Goal: Complete application form: Complete application form

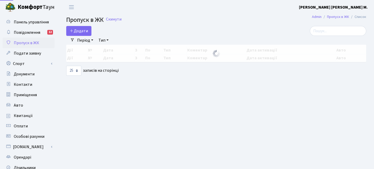
select select "25"
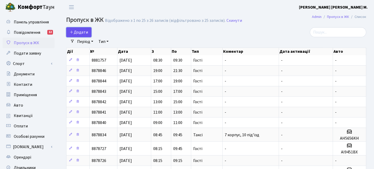
click at [78, 32] on span "Додати" at bounding box center [79, 32] width 18 height 6
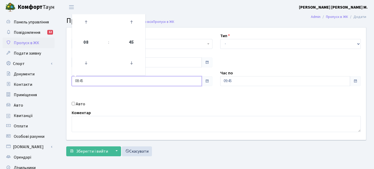
drag, startPoint x: 88, startPoint y: 85, endPoint x: 62, endPoint y: 82, distance: 26.7
click at [62, 82] on div "Квартира <b>КТ</b>&nbsp;&nbsp;&nbsp;&nbsp;7-353 <b>КТ</b>&nbsp;&nbsp;&nbsp;&nbs…" at bounding box center [216, 92] width 316 height 131
type input "09:00"
click at [163, 102] on div "Авто" at bounding box center [142, 104] width 149 height 6
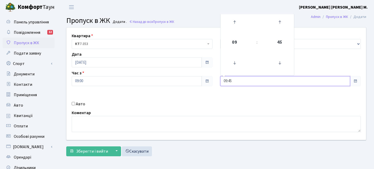
drag, startPoint x: 233, startPoint y: 81, endPoint x: 198, endPoint y: 79, distance: 34.3
click at [198, 79] on div "Квартира <b>КТ</b>&nbsp;&nbsp;&nbsp;&nbsp;7-353 <b>КТ</b>&nbsp;&nbsp;&nbsp;&nbs…" at bounding box center [216, 84] width 307 height 112
type input "11:00"
click at [208, 97] on div "Квартира <b>КТ</b>&nbsp;&nbsp;&nbsp;&nbsp;7-353 <b>КТ</b>&nbsp;&nbsp;&nbsp;&nbs…" at bounding box center [216, 84] width 307 height 112
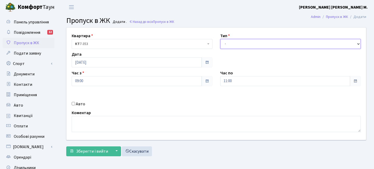
click at [234, 43] on select "- Доставка Таксі Гості Сервіс" at bounding box center [290, 44] width 141 height 10
select select "3"
click at [220, 39] on select "- Доставка Таксі Гості Сервіс" at bounding box center [290, 44] width 141 height 10
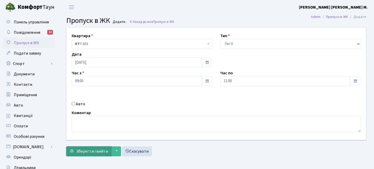
click at [90, 149] on span "Зберегти і вийти" at bounding box center [92, 151] width 32 height 6
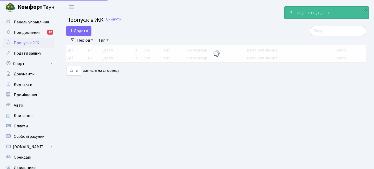
select select "25"
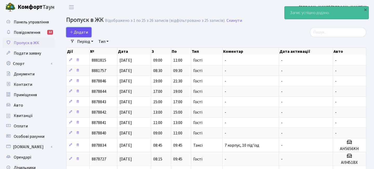
click at [85, 31] on span "Додати" at bounding box center [79, 32] width 18 height 6
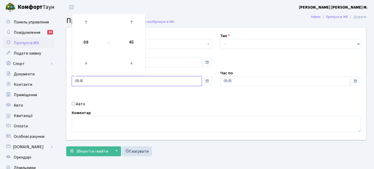
drag, startPoint x: 84, startPoint y: 82, endPoint x: 62, endPoint y: 80, distance: 21.9
click at [63, 81] on div "Квартира <b>КТ</b>&nbsp;&nbsp;&nbsp;&nbsp;7-353 <b>КТ</b>&nbsp;&nbsp;&nbsp;&nbs…" at bounding box center [216, 84] width 307 height 112
type input "11:00"
click at [96, 102] on div "Авто" at bounding box center [142, 104] width 149 height 6
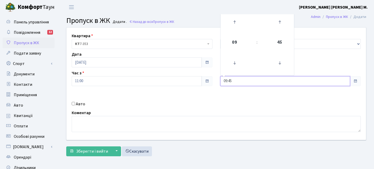
drag, startPoint x: 240, startPoint y: 81, endPoint x: 207, endPoint y: 79, distance: 32.7
click at [207, 79] on div "Квартира <b>КТ</b>&nbsp;&nbsp;&nbsp;&nbsp;7-353 <b>КТ</b>&nbsp;&nbsp;&nbsp;&nbs…" at bounding box center [216, 84] width 307 height 112
type input "13:00"
click at [218, 91] on div "Квартира <b>КТ</b>&nbsp;&nbsp;&nbsp;&nbsp;7-353 <b>КТ</b>&nbsp;&nbsp;&nbsp;&nbs…" at bounding box center [216, 84] width 307 height 112
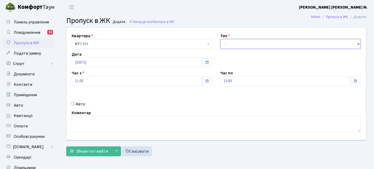
click at [230, 47] on select "- Доставка Таксі Гості Сервіс" at bounding box center [290, 44] width 141 height 10
select select "3"
click at [220, 39] on select "- Доставка Таксі Гості Сервіс" at bounding box center [290, 44] width 141 height 10
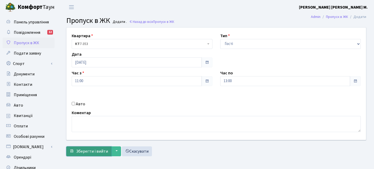
click at [108, 153] on button "Зберегти і вийти" at bounding box center [88, 151] width 45 height 10
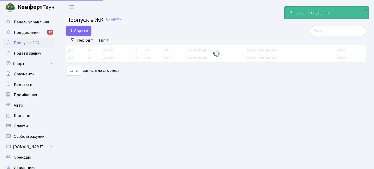
select select "25"
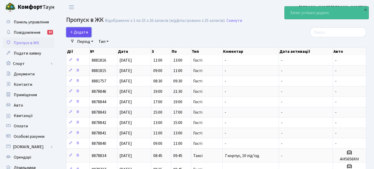
click at [88, 30] on link "Додати" at bounding box center [78, 32] width 25 height 10
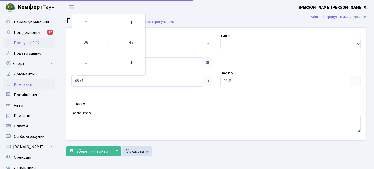
drag, startPoint x: 87, startPoint y: 83, endPoint x: 53, endPoint y: 82, distance: 33.5
click at [53, 82] on div "Панель управління Повідомлення 12 Пропуск в ЖК Подати заявку Спорт Бронювання С…" at bounding box center [187, 117] width 374 height 207
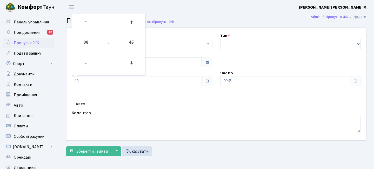
type input "13:00"
click at [158, 104] on div "Авто" at bounding box center [142, 104] width 149 height 6
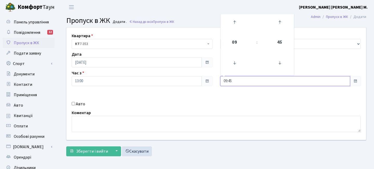
drag, startPoint x: 235, startPoint y: 81, endPoint x: 204, endPoint y: 78, distance: 31.3
click at [204, 78] on div "Квартира <b>КТ</b>&nbsp;&nbsp;&nbsp;&nbsp;7-353 <b>КТ</b>&nbsp;&nbsp;&nbsp;&nbs…" at bounding box center [216, 84] width 307 height 112
type input "15:00"
click at [206, 108] on div "Квартира <b>КТ</b>&nbsp;&nbsp;&nbsp;&nbsp;7-353 <b>КТ</b>&nbsp;&nbsp;&nbsp;&nbs…" at bounding box center [216, 84] width 307 height 112
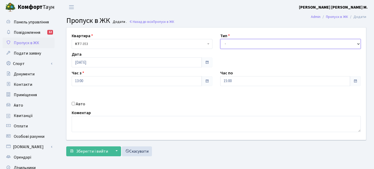
click at [228, 45] on select "- Доставка Таксі Гості Сервіс" at bounding box center [290, 44] width 141 height 10
select select "3"
click at [220, 39] on select "- Доставка Таксі Гості Сервіс" at bounding box center [290, 44] width 141 height 10
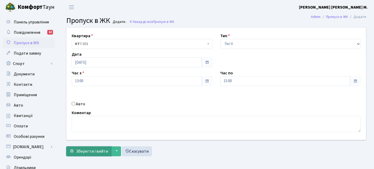
click at [107, 148] on button "Зберегти і вийти" at bounding box center [88, 151] width 45 height 10
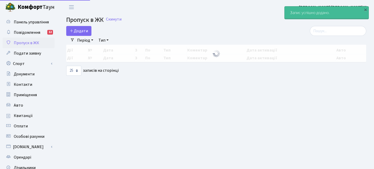
select select "25"
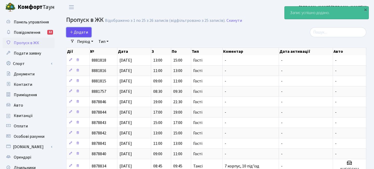
click at [78, 35] on span "Додати" at bounding box center [79, 32] width 18 height 6
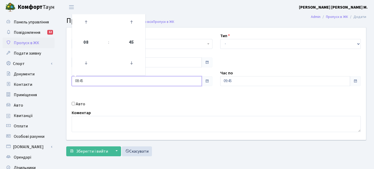
drag, startPoint x: 89, startPoint y: 82, endPoint x: 58, endPoint y: 81, distance: 30.9
click at [58, 81] on div "Панель управління Повідомлення 12 Пропуск в ЖК Подати заявку Спорт Бронювання С…" at bounding box center [187, 117] width 374 height 207
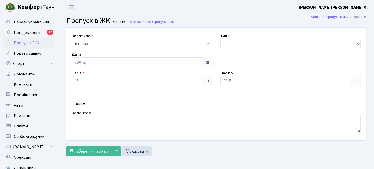
type input "15:00"
click at [116, 95] on div "Квартира <b>КТ</b>&nbsp;&nbsp;&nbsp;&nbsp;7-353 <b>КТ</b>&nbsp;&nbsp;&nbsp;&nbs…" at bounding box center [216, 84] width 307 height 112
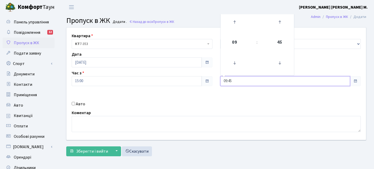
drag, startPoint x: 229, startPoint y: 81, endPoint x: 208, endPoint y: 81, distance: 20.3
click at [208, 81] on div "Квартира <b>КТ</b>&nbsp;&nbsp;&nbsp;&nbsp;7-353 <b>КТ</b>&nbsp;&nbsp;&nbsp;&nbs…" at bounding box center [216, 84] width 307 height 112
type input "17:00"
click at [232, 97] on div "Квартира <b>КТ</b>&nbsp;&nbsp;&nbsp;&nbsp;7-353 <b>КТ</b>&nbsp;&nbsp;&nbsp;&nbs…" at bounding box center [216, 84] width 307 height 112
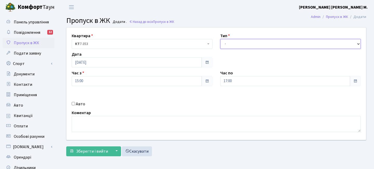
click at [237, 45] on select "- Доставка Таксі Гості Сервіс" at bounding box center [290, 44] width 141 height 10
select select "3"
click at [220, 39] on select "- Доставка Таксі Гості Сервіс" at bounding box center [290, 44] width 141 height 10
click at [98, 156] on div "Квартира <b>КТ</b>&nbsp;&nbsp;&nbsp;&nbsp;7-353 <b>КТ</b>&nbsp;&nbsp;&nbsp;&nbs…" at bounding box center [216, 92] width 308 height 131
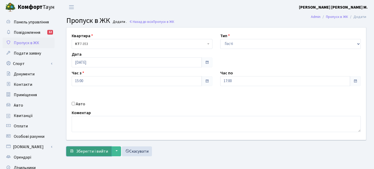
click at [99, 148] on span "Зберегти і вийти" at bounding box center [92, 151] width 32 height 6
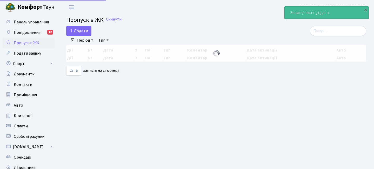
select select "25"
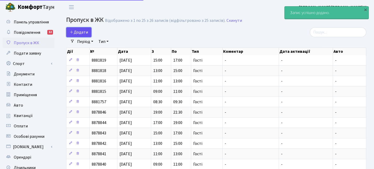
click at [84, 31] on span "Додати" at bounding box center [79, 32] width 18 height 6
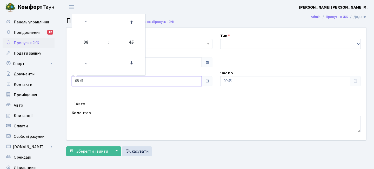
drag, startPoint x: 86, startPoint y: 81, endPoint x: 64, endPoint y: 79, distance: 22.4
click at [64, 79] on div "Квартира <b>КТ</b>&nbsp;&nbsp;&nbsp;&nbsp;7-353 <b>КТ</b>&nbsp;&nbsp;&nbsp;&nbs…" at bounding box center [216, 84] width 307 height 112
type input "17:00"
click at [151, 109] on div "Квартира <b>КТ</b>&nbsp;&nbsp;&nbsp;&nbsp;7-353 <b>КТ</b>&nbsp;&nbsp;&nbsp;&nbs…" at bounding box center [216, 84] width 307 height 112
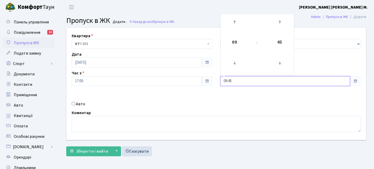
drag, startPoint x: 236, startPoint y: 82, endPoint x: 205, endPoint y: 81, distance: 30.4
click at [205, 81] on div "Квартира <b>КТ</b>&nbsp;&nbsp;&nbsp;&nbsp;7-353 <b>КТ</b>&nbsp;&nbsp;&nbsp;&nbs…" at bounding box center [216, 84] width 307 height 112
type input "19:00"
click at [195, 102] on div "Авто" at bounding box center [142, 104] width 149 height 6
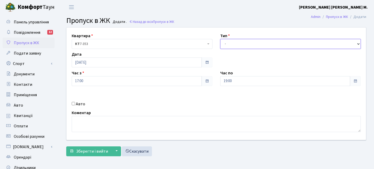
click at [230, 45] on select "- Доставка Таксі Гості Сервіс" at bounding box center [290, 44] width 141 height 10
select select "3"
click at [220, 39] on select "- Доставка Таксі Гості Сервіс" at bounding box center [290, 44] width 141 height 10
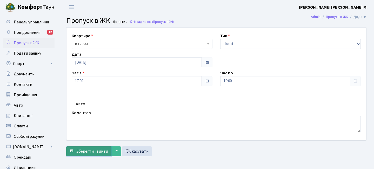
click at [102, 148] on span "Зберегти і вийти" at bounding box center [92, 151] width 32 height 6
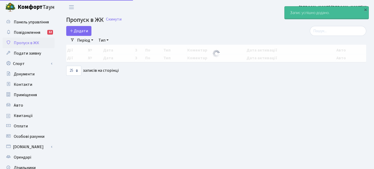
select select "25"
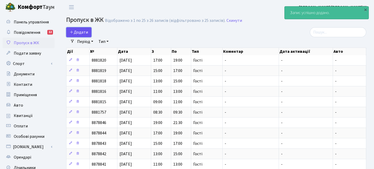
click at [78, 31] on span "Додати" at bounding box center [79, 32] width 18 height 6
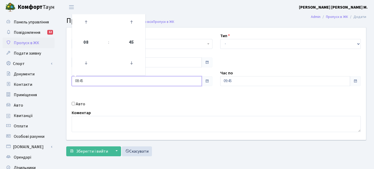
drag, startPoint x: 86, startPoint y: 80, endPoint x: 61, endPoint y: 78, distance: 25.5
click at [61, 78] on div "Квартира <b>КТ</b>&nbsp;&nbsp;&nbsp;&nbsp;7-353 <b>КТ</b>&nbsp;&nbsp;&nbsp;&nbs…" at bounding box center [216, 92] width 316 height 131
type input "19:00"
click at [118, 97] on div "Квартира <b>КТ</b>&nbsp;&nbsp;&nbsp;&nbsp;7-353 <b>КТ</b>&nbsp;&nbsp;&nbsp;&nbs…" at bounding box center [216, 84] width 307 height 112
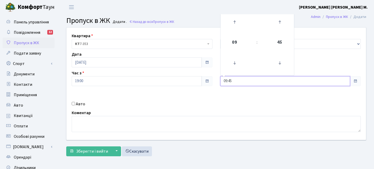
drag, startPoint x: 234, startPoint y: 82, endPoint x: 199, endPoint y: 76, distance: 35.8
click at [202, 77] on div "Квартира <b>КТ</b>&nbsp;&nbsp;&nbsp;&nbsp;7-353 <b>КТ</b>&nbsp;&nbsp;&nbsp;&nbs…" at bounding box center [216, 84] width 307 height 112
type input "21:30"
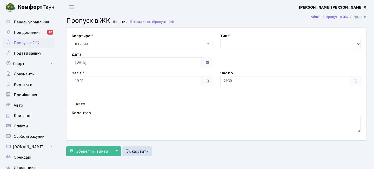
click at [202, 100] on div "Квартира <b>КТ</b>&nbsp;&nbsp;&nbsp;&nbsp;7-353 <b>КТ</b>&nbsp;&nbsp;&nbsp;&nbs…" at bounding box center [216, 84] width 307 height 112
click at [236, 41] on select "- Доставка Таксі Гості Сервіс" at bounding box center [290, 44] width 141 height 10
select select "3"
click at [220, 39] on select "- Доставка Таксі Гості Сервіс" at bounding box center [290, 44] width 141 height 10
click at [93, 155] on button "Зберегти і вийти" at bounding box center [88, 151] width 45 height 10
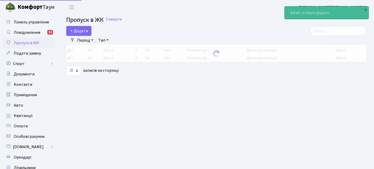
select select "25"
